Goal: Task Accomplishment & Management: Complete application form

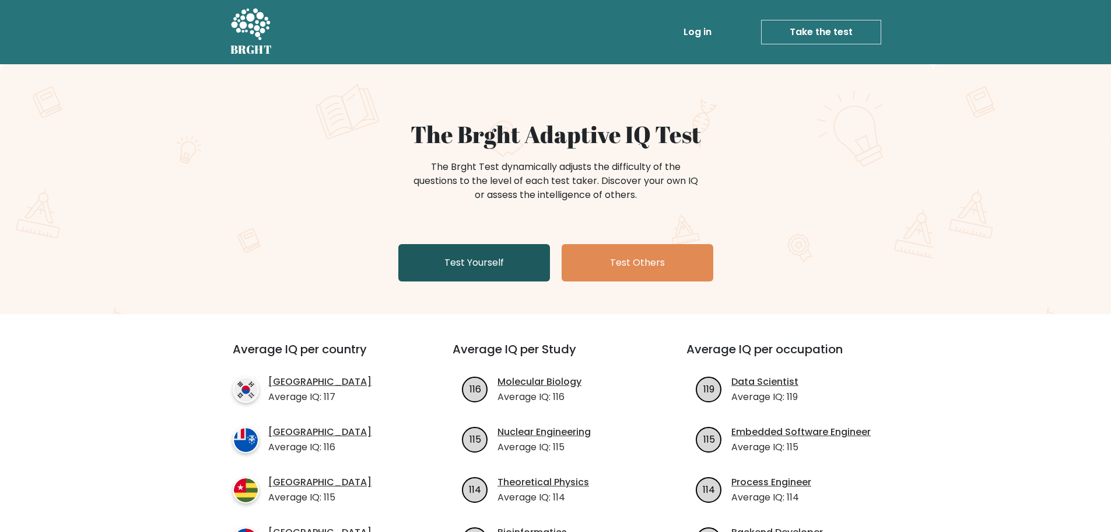
click at [487, 256] on link "Test Yourself" at bounding box center [474, 262] width 152 height 37
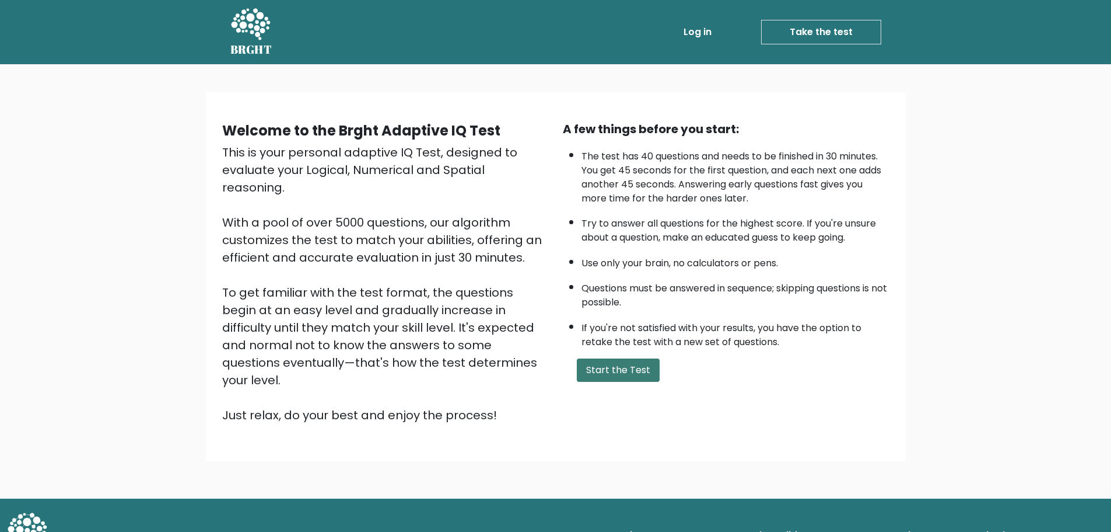
click at [627, 369] on button "Start the Test" at bounding box center [618, 369] width 83 height 23
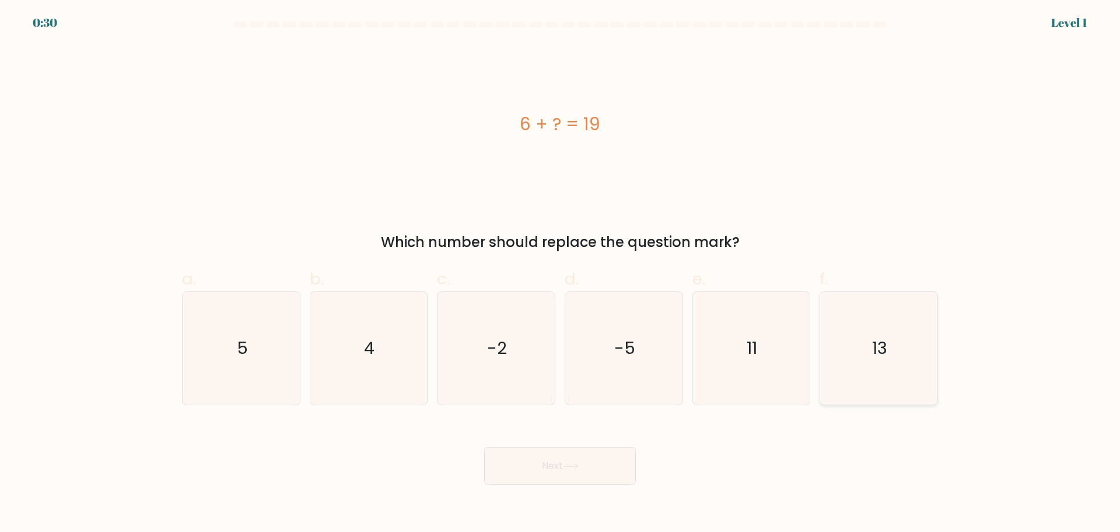
click at [891, 338] on icon "13" at bounding box center [879, 348] width 113 height 113
click at [561, 274] on input "f. 13" at bounding box center [560, 270] width 1 height 8
radio input "true"
click at [585, 457] on button "Next" at bounding box center [560, 465] width 152 height 37
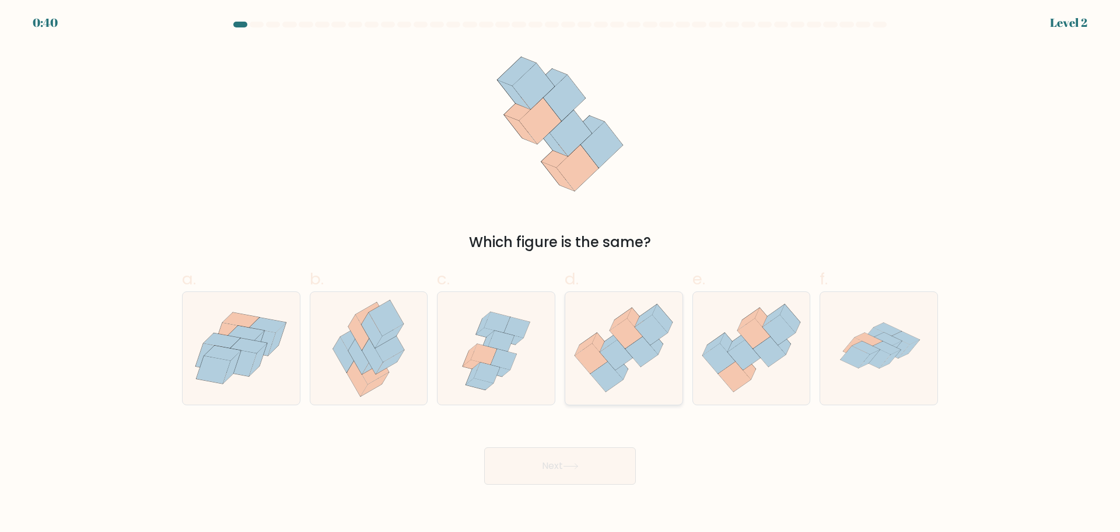
click at [625, 355] on icon at bounding box center [616, 355] width 33 height 30
click at [561, 274] on input "d." at bounding box center [560, 270] width 1 height 8
radio input "true"
click at [583, 458] on button "Next" at bounding box center [560, 465] width 152 height 37
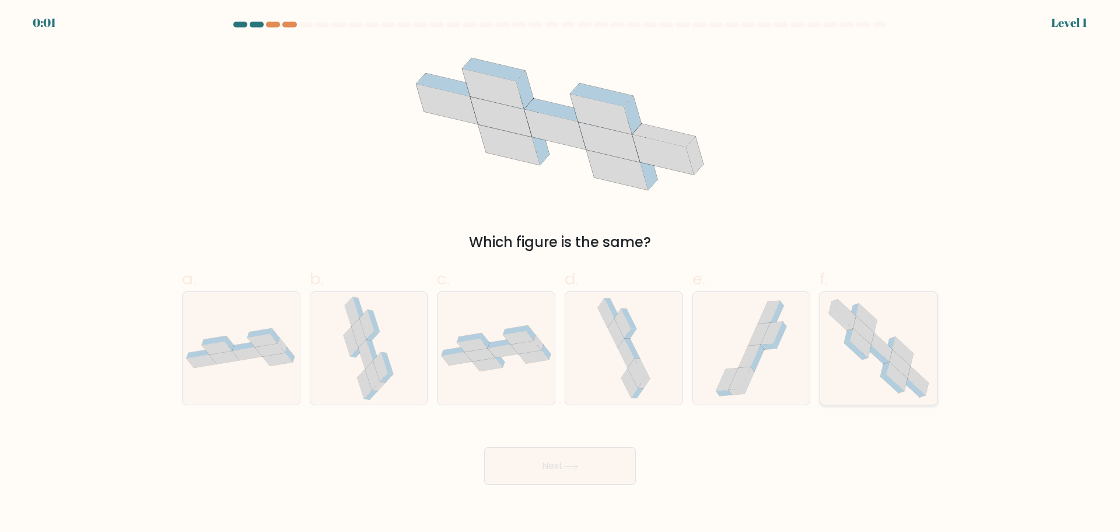
click at [874, 357] on icon at bounding box center [878, 348] width 115 height 113
click at [561, 274] on input "f." at bounding box center [560, 270] width 1 height 8
radio input "true"
click at [603, 452] on button "Next" at bounding box center [560, 465] width 152 height 37
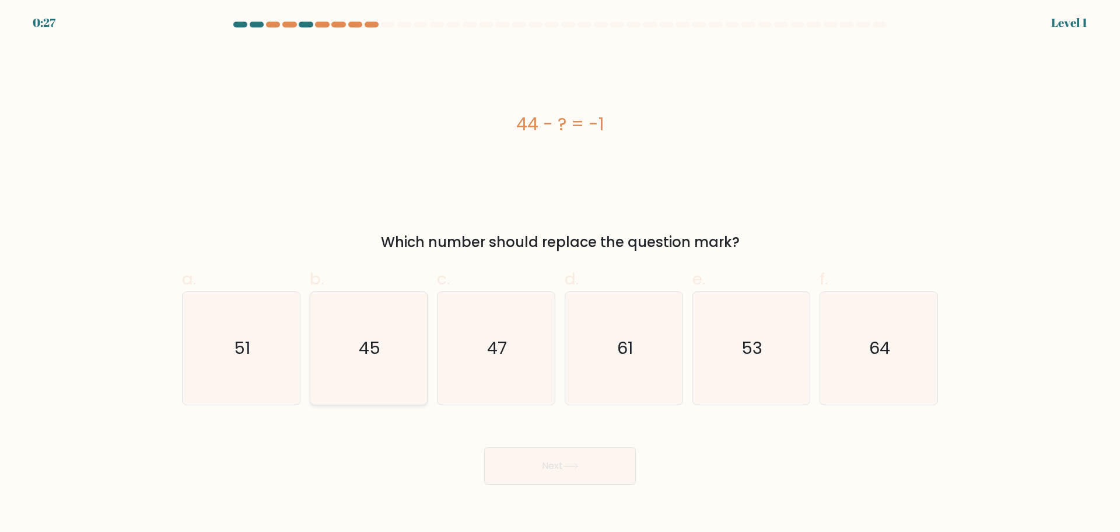
click at [389, 336] on icon "45" at bounding box center [368, 348] width 113 height 113
click at [560, 274] on input "b. 45" at bounding box center [560, 270] width 1 height 8
radio input "true"
click at [556, 464] on button "Next" at bounding box center [560, 465] width 152 height 37
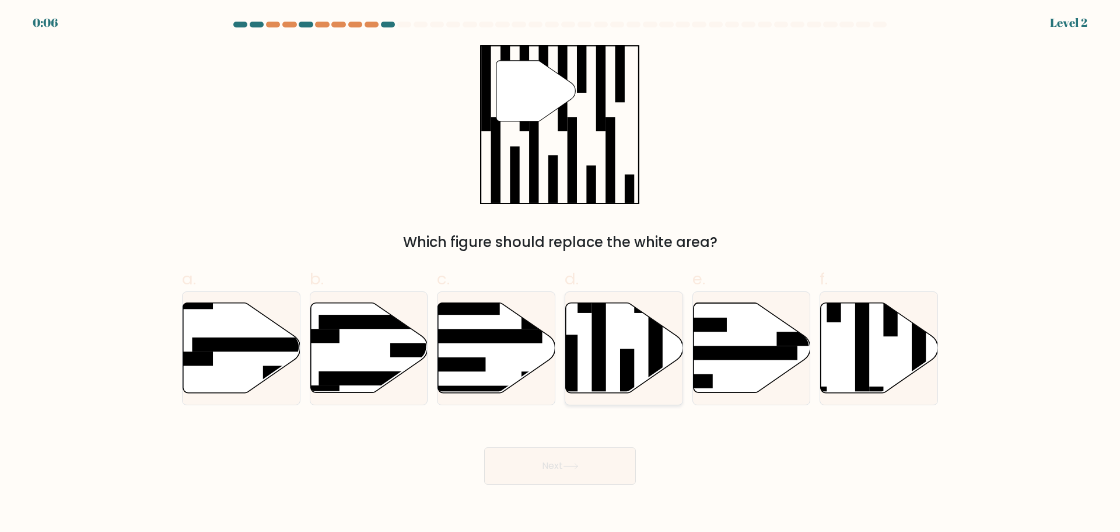
click at [640, 340] on icon at bounding box center [624, 347] width 117 height 90
click at [561, 274] on input "d." at bounding box center [560, 270] width 1 height 8
radio input "true"
click at [585, 470] on button "Next" at bounding box center [560, 465] width 152 height 37
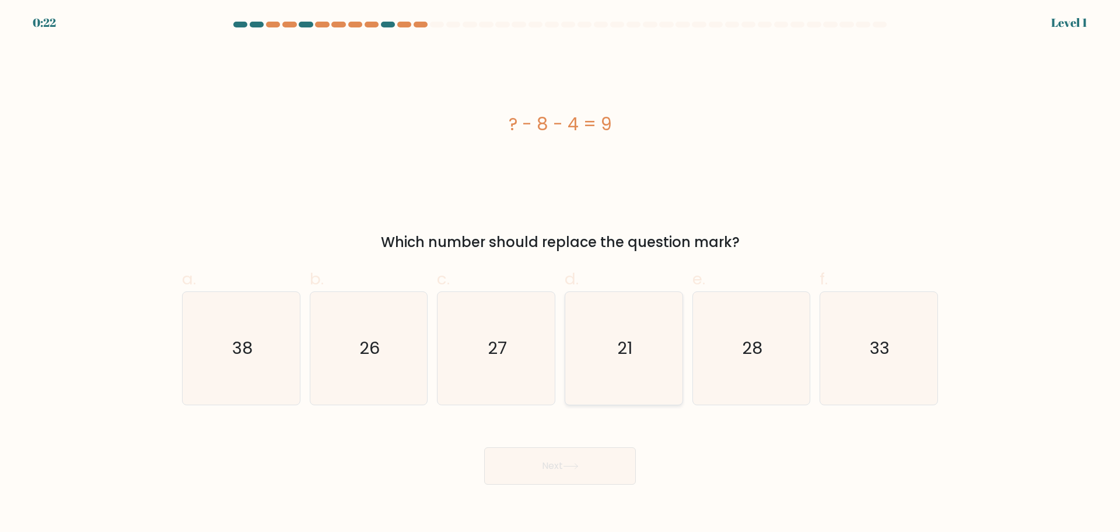
click at [627, 372] on icon "21" at bounding box center [624, 348] width 113 height 113
click at [561, 274] on input "d. 21" at bounding box center [560, 270] width 1 height 8
radio input "true"
click at [593, 461] on button "Next" at bounding box center [560, 465] width 152 height 37
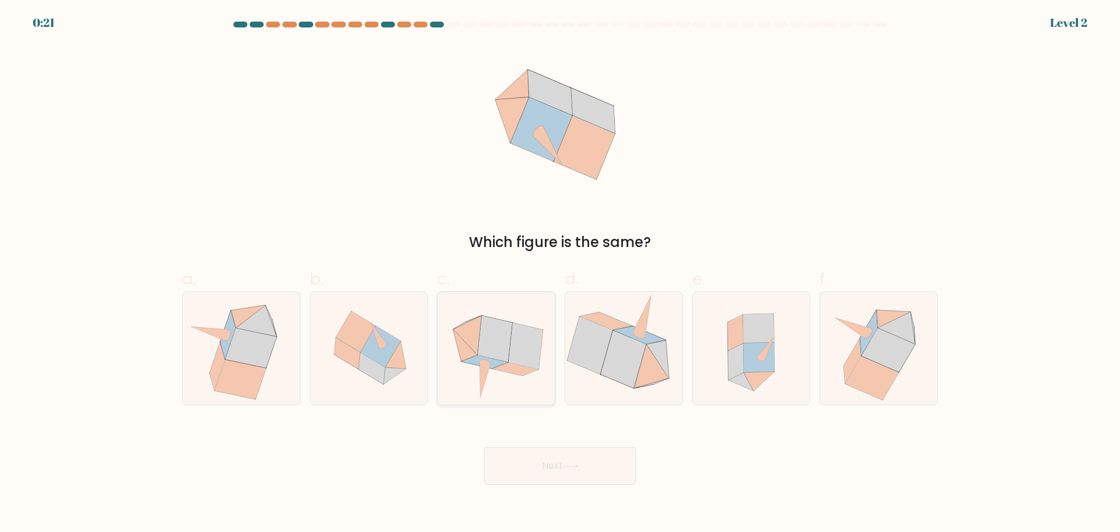
click at [507, 344] on icon at bounding box center [495, 338] width 34 height 46
click at [560, 274] on input "c." at bounding box center [560, 270] width 1 height 8
radio input "true"
click at [515, 464] on button "Next" at bounding box center [560, 465] width 152 height 37
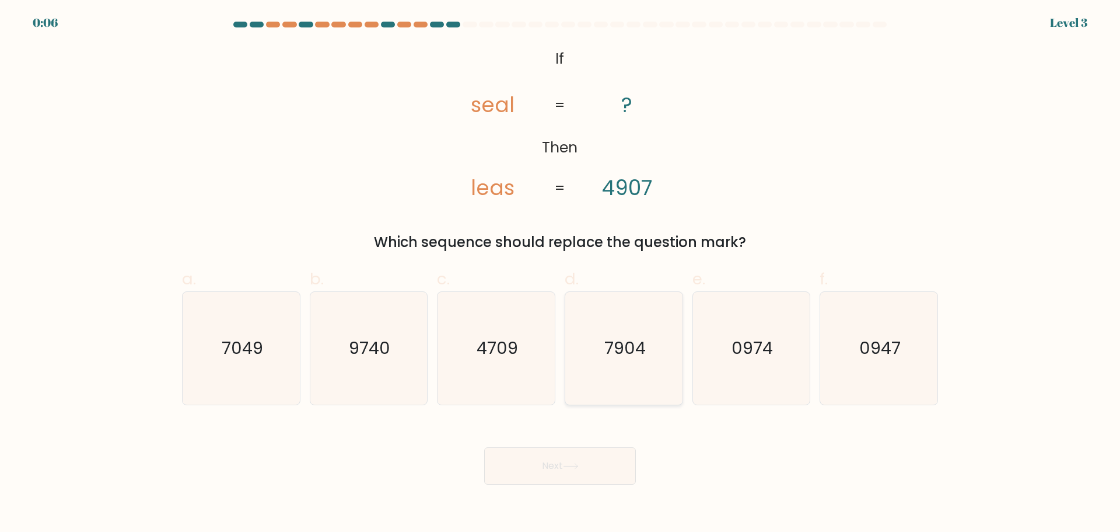
click at [615, 349] on text "7904" at bounding box center [624, 347] width 41 height 23
click at [561, 274] on input "d. 7904" at bounding box center [560, 270] width 1 height 8
radio input "true"
click at [525, 381] on icon "4709" at bounding box center [496, 348] width 113 height 113
click at [560, 274] on input "c. 4709" at bounding box center [560, 270] width 1 height 8
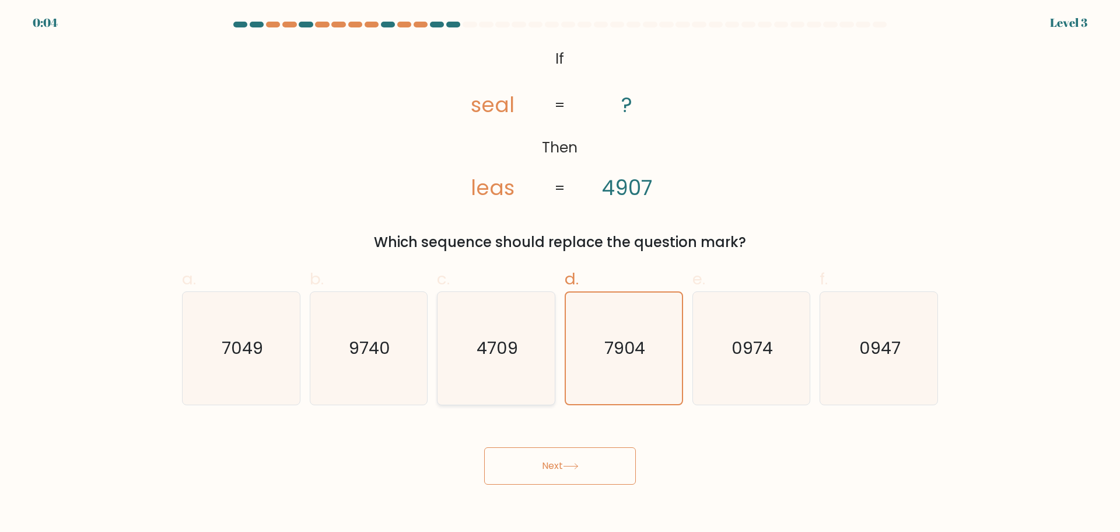
radio input "true"
click at [618, 367] on icon "7904" at bounding box center [624, 348] width 113 height 113
click at [561, 274] on input "d. 7904" at bounding box center [560, 270] width 1 height 8
radio input "true"
click at [594, 459] on button "Next" at bounding box center [560, 465] width 152 height 37
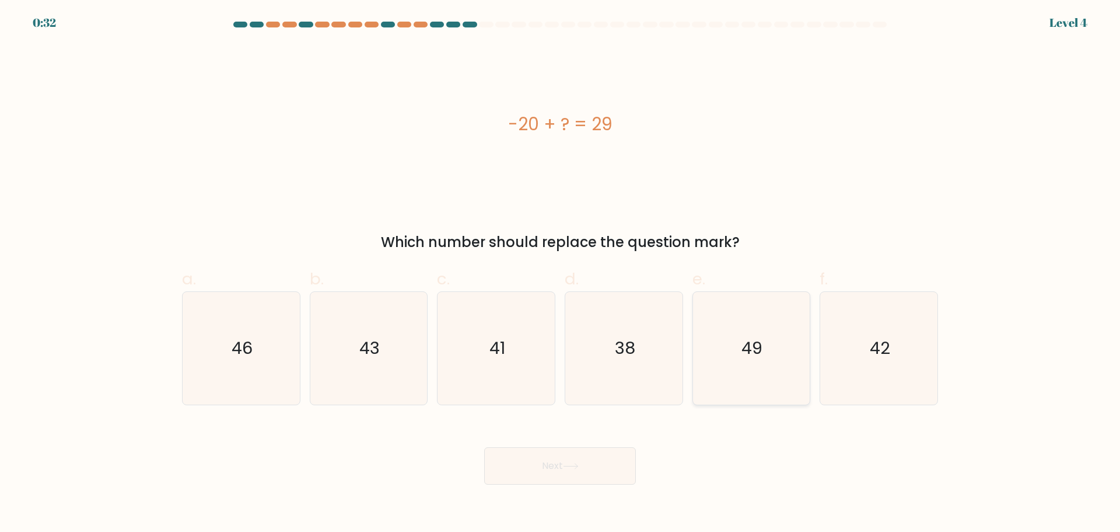
click at [781, 344] on icon "49" at bounding box center [751, 348] width 113 height 113
click at [561, 274] on input "e. 49" at bounding box center [560, 270] width 1 height 8
radio input "true"
click at [619, 468] on button "Next" at bounding box center [560, 465] width 152 height 37
